Goal: Information Seeking & Learning: Learn about a topic

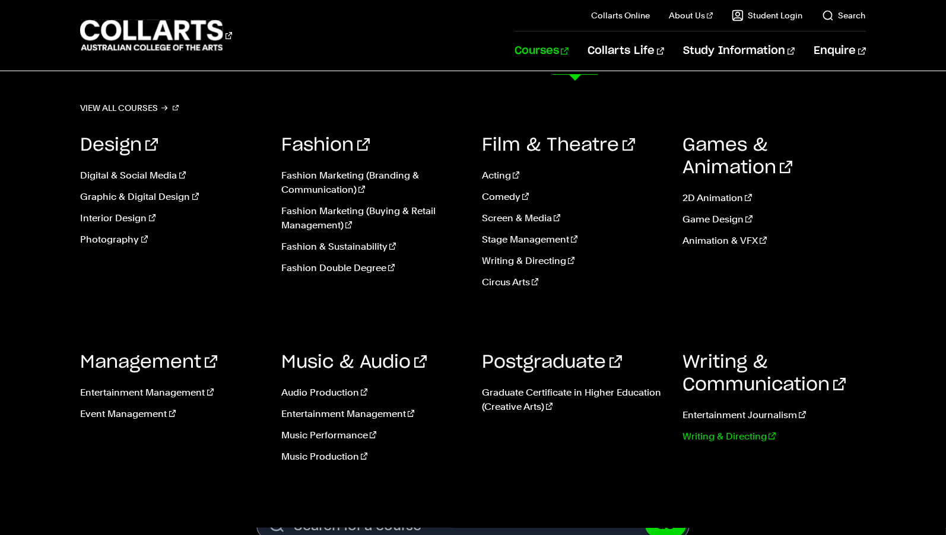
click at [707, 444] on link "Writing & Directing" at bounding box center [773, 437] width 183 height 14
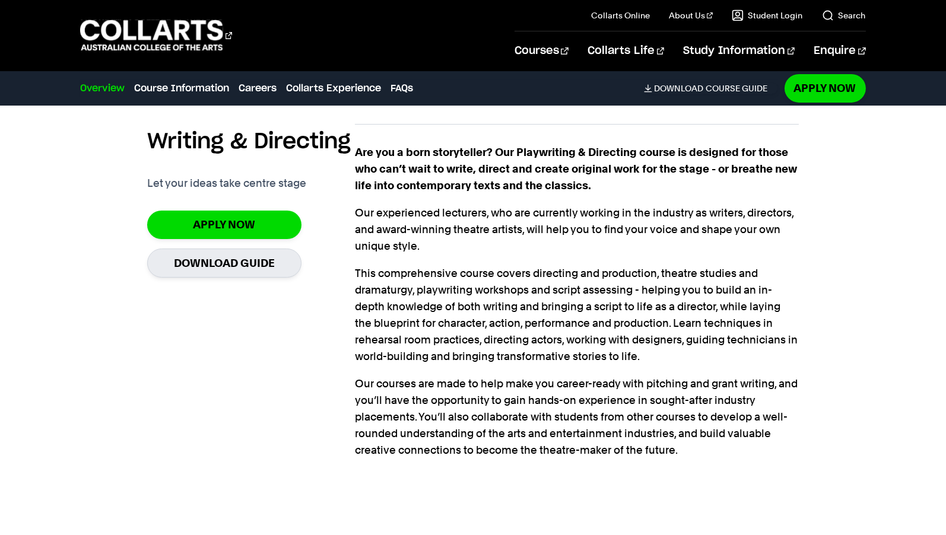
scroll to position [847, 0]
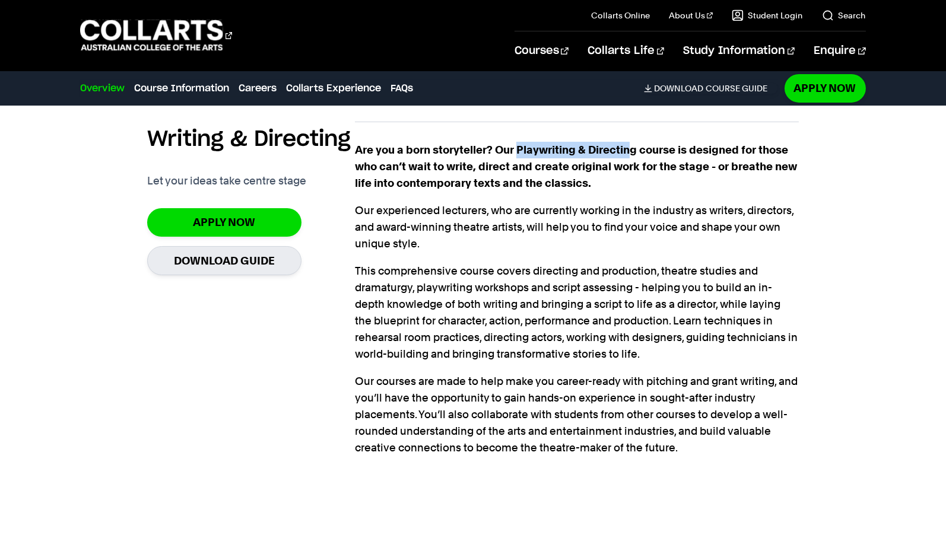
drag, startPoint x: 644, startPoint y: 182, endPoint x: 533, endPoint y: 179, distance: 110.4
click at [533, 179] on strong "Are you a born storyteller? Our Playwriting & Directing course is designed for …" at bounding box center [576, 167] width 442 height 46
click at [588, 252] on p "Our experienced lecturers, who are currently working in the industry as writers…" at bounding box center [577, 227] width 444 height 50
drag, startPoint x: 647, startPoint y: 184, endPoint x: 539, endPoint y: 174, distance: 109.0
click at [538, 175] on strong "Are you a born storyteller? Our Playwriting & Directing course is designed for …" at bounding box center [576, 167] width 442 height 46
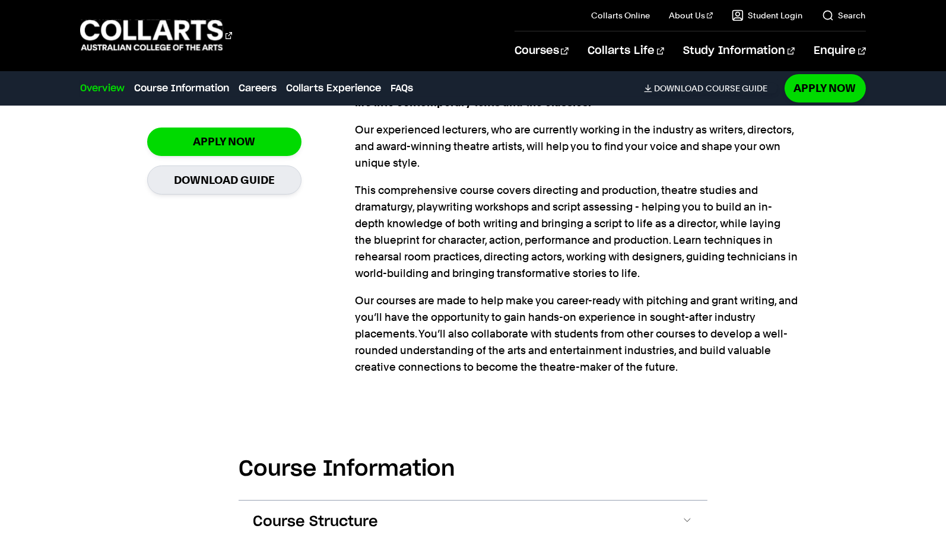
scroll to position [927, 0]
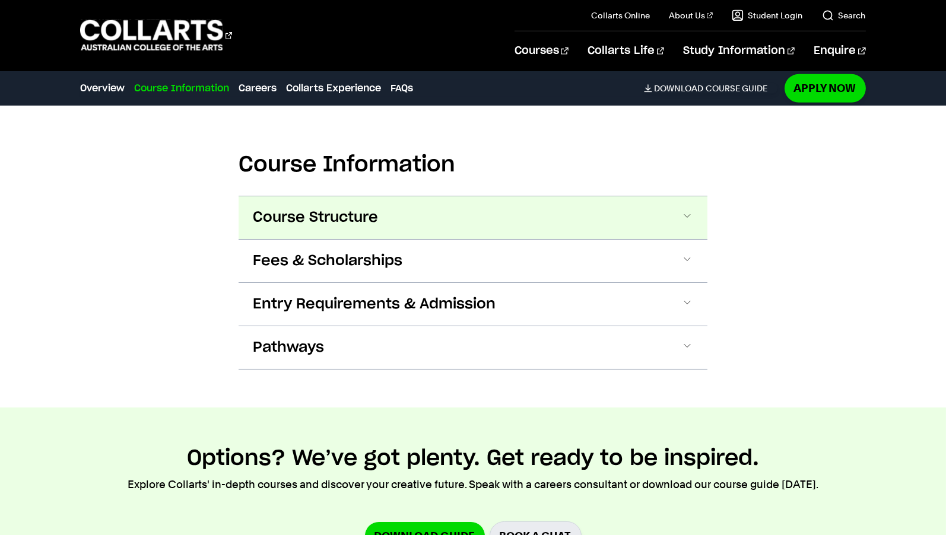
click at [575, 239] on button "Course Structure" at bounding box center [473, 217] width 469 height 43
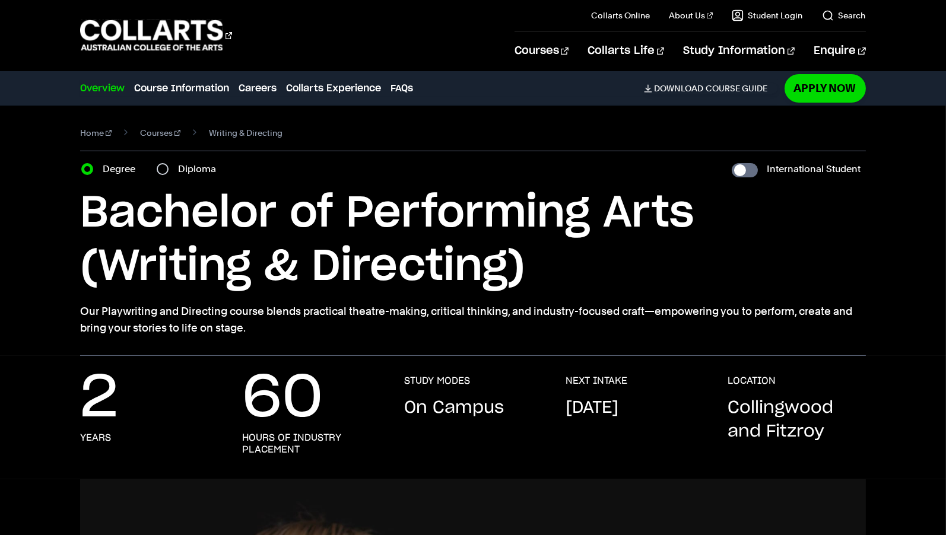
scroll to position [0, 0]
drag, startPoint x: 225, startPoint y: 330, endPoint x: 103, endPoint y: 329, distance: 121.6
click at [103, 329] on p "Our Playwriting and Directing course blends practical theatre-making, critical …" at bounding box center [472, 319] width 785 height 33
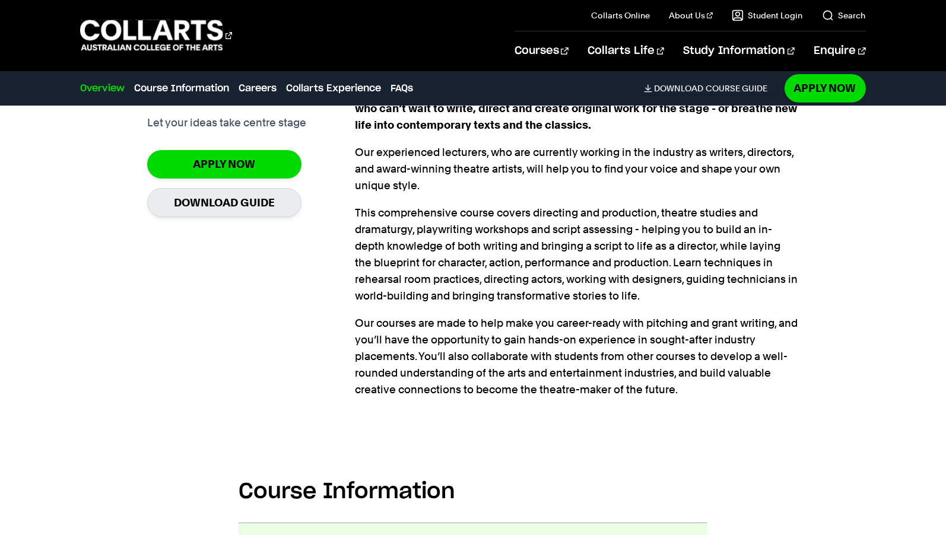
scroll to position [940, 0]
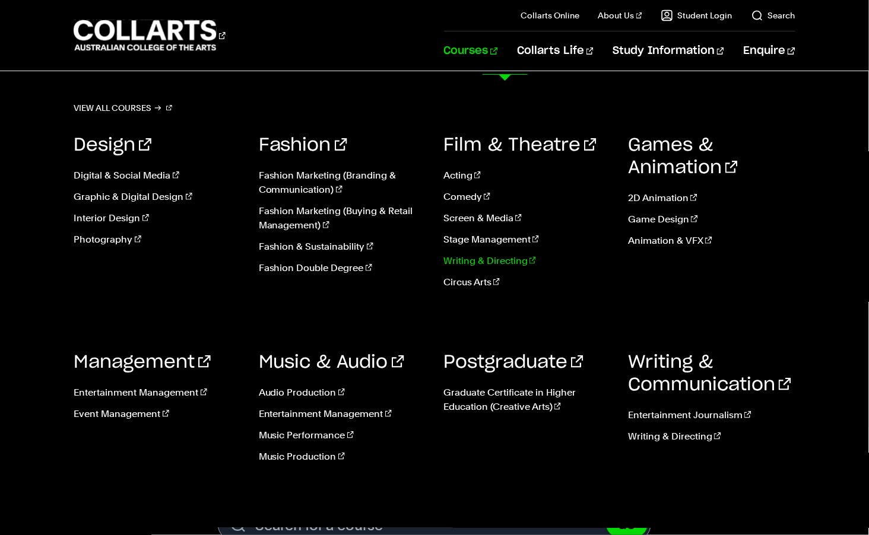
click at [476, 268] on link "Writing & Directing" at bounding box center [526, 261] width 167 height 14
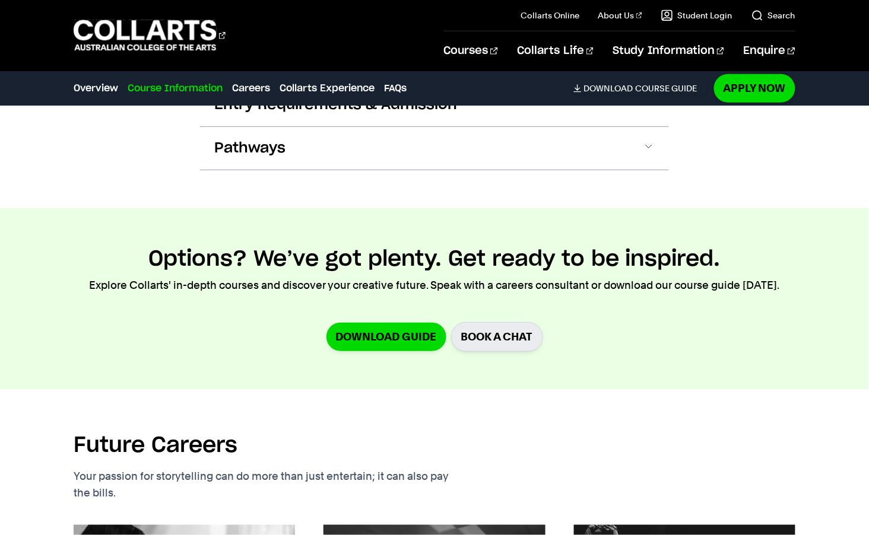
scroll to position [1438, 0]
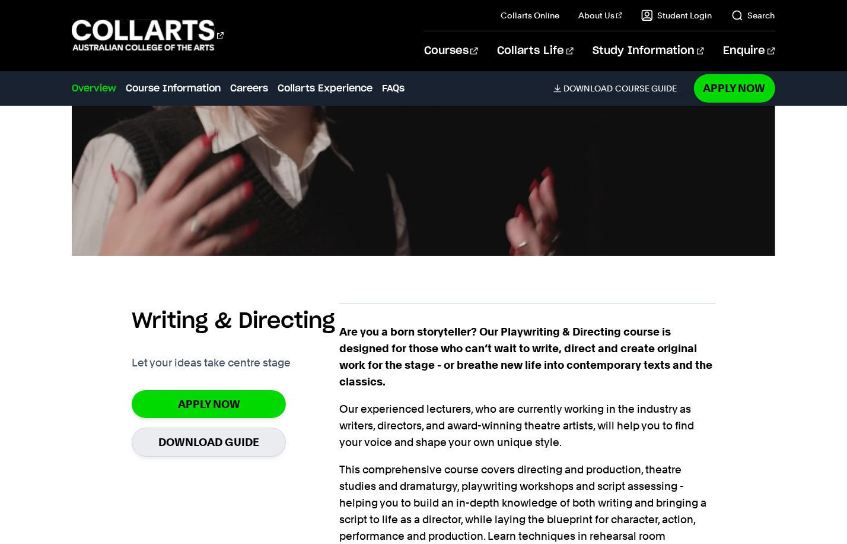
scroll to position [621, 0]
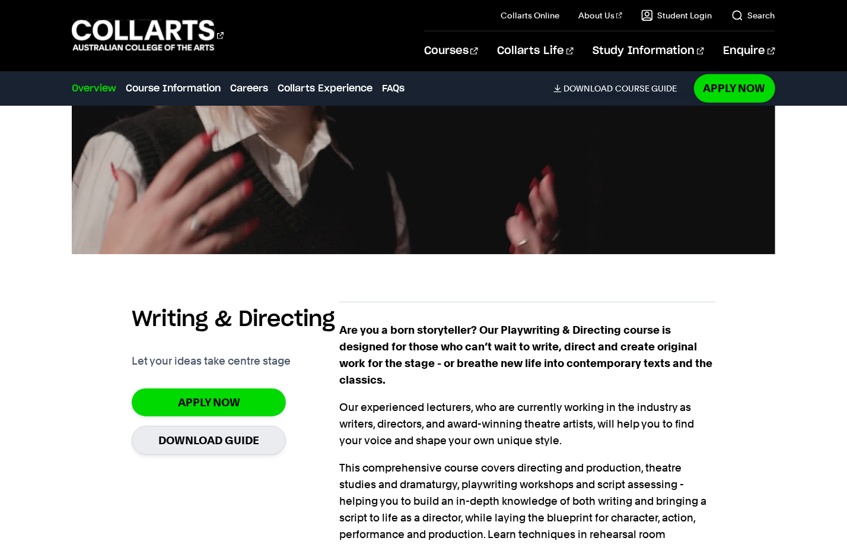
click at [711, 388] on p "Are you a born storyteller? Our Playwriting & Directing course is designed for …" at bounding box center [527, 355] width 376 height 66
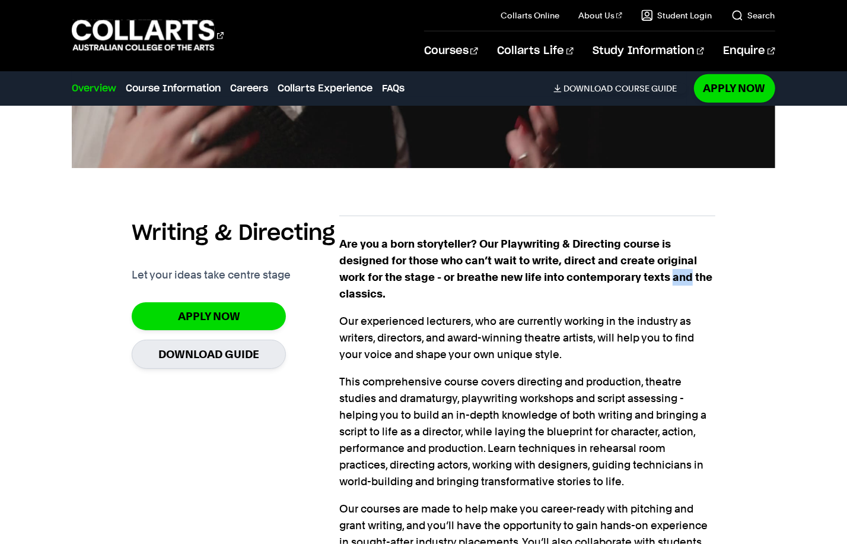
scroll to position [719, 0]
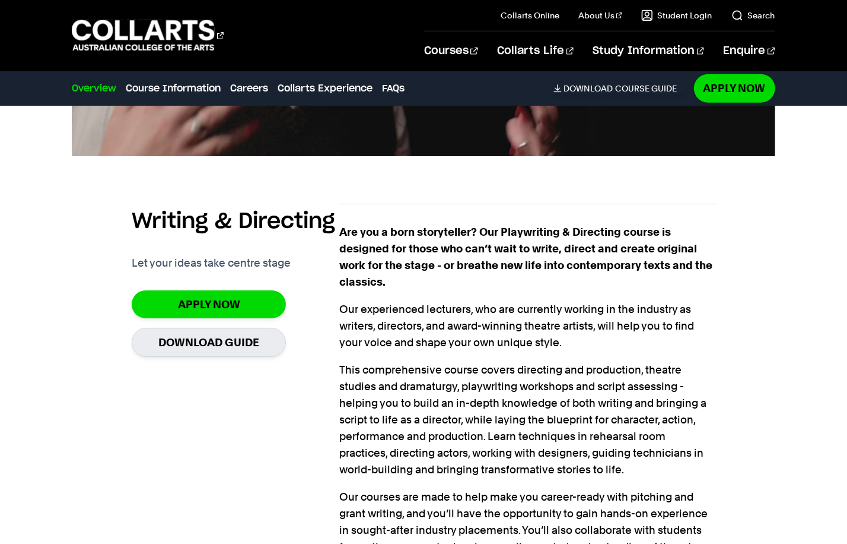
click at [695, 403] on p "This comprehensive course covers directing and production, theatre studies and …" at bounding box center [527, 419] width 376 height 116
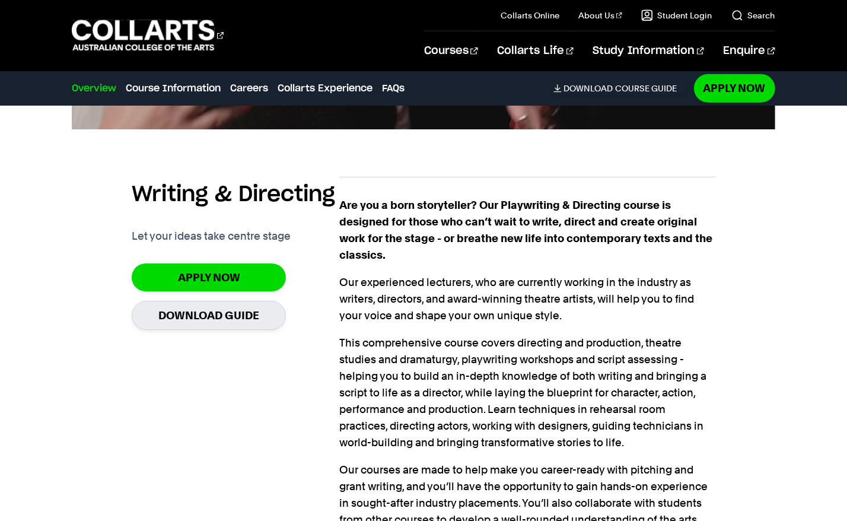
scroll to position [748, 0]
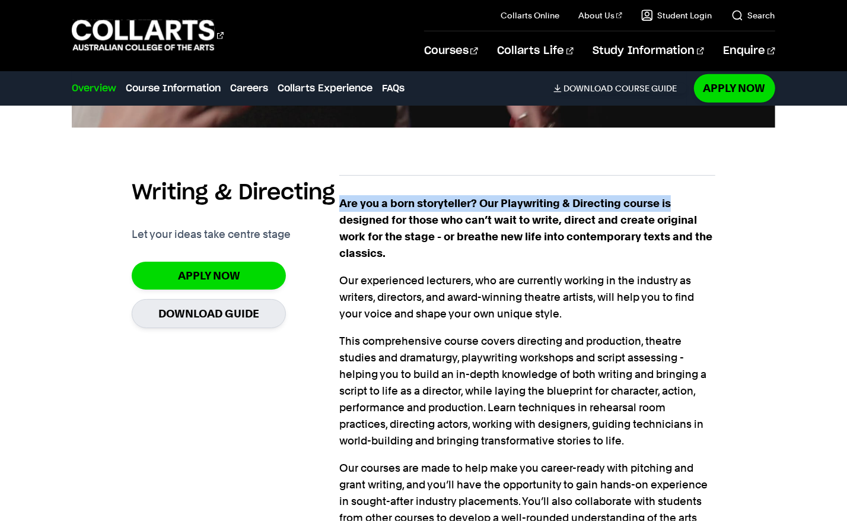
drag, startPoint x: 354, startPoint y: 235, endPoint x: 691, endPoint y: 239, distance: 337.7
click at [691, 239] on p "Are you a born storyteller? Our Playwriting & Directing course is designed for …" at bounding box center [527, 228] width 376 height 66
copy strong "Are you a born storyteller? Our Playwriting & Directing course is"
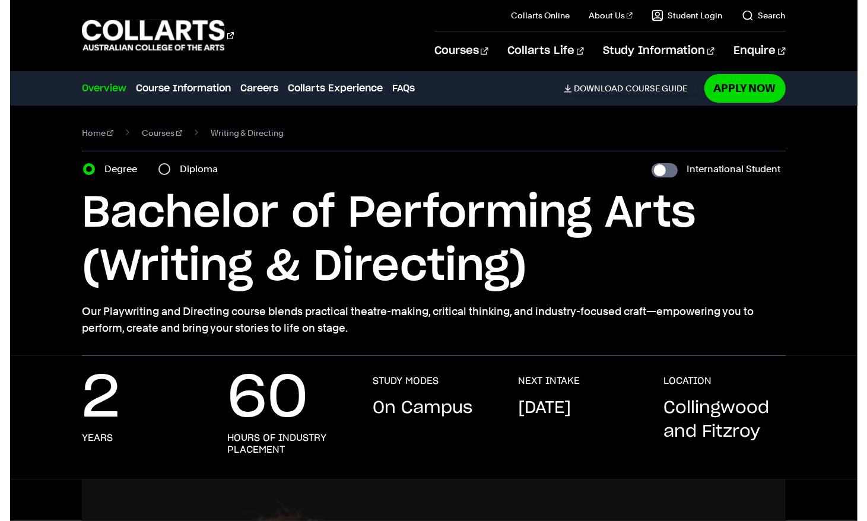
scroll to position [0, 0]
